Goal: Transaction & Acquisition: Download file/media

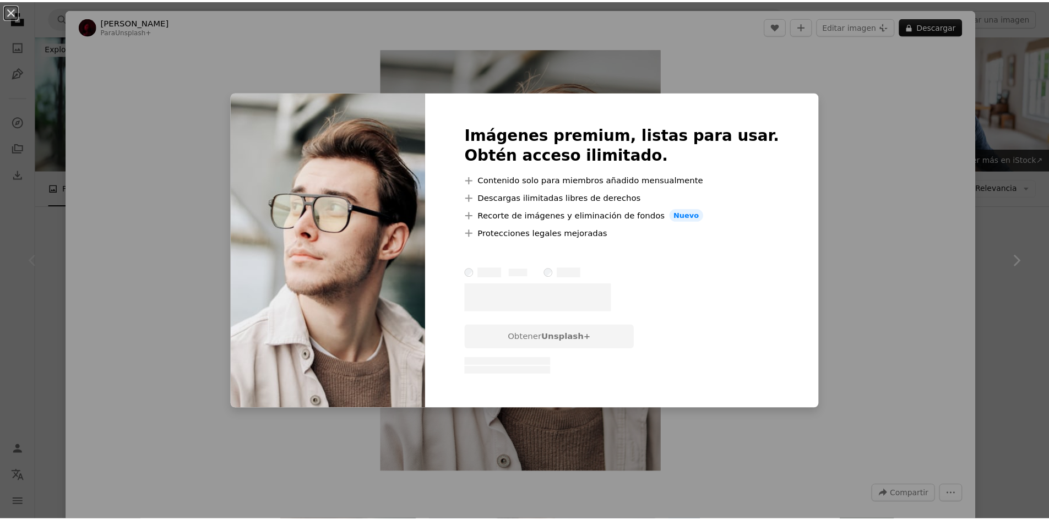
scroll to position [55, 0]
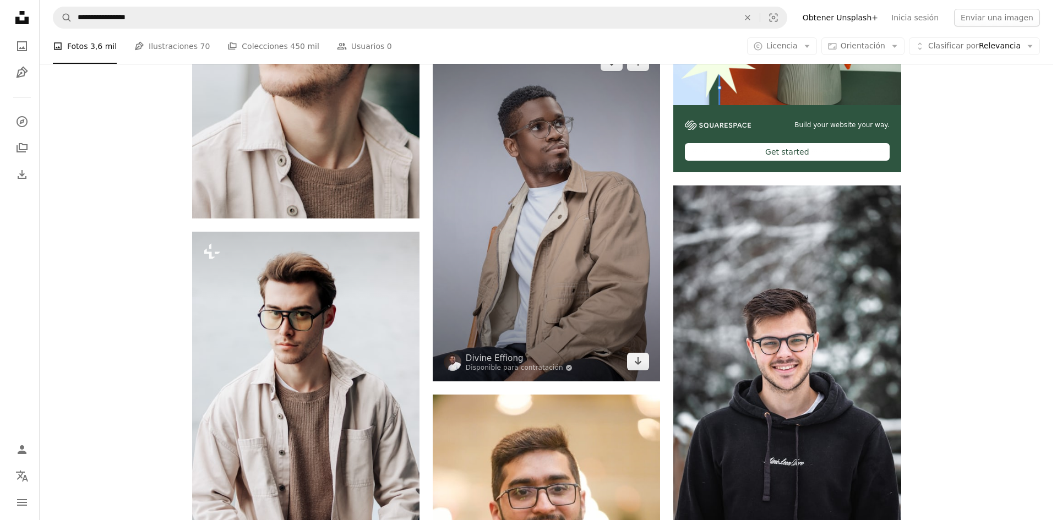
scroll to position [496, 0]
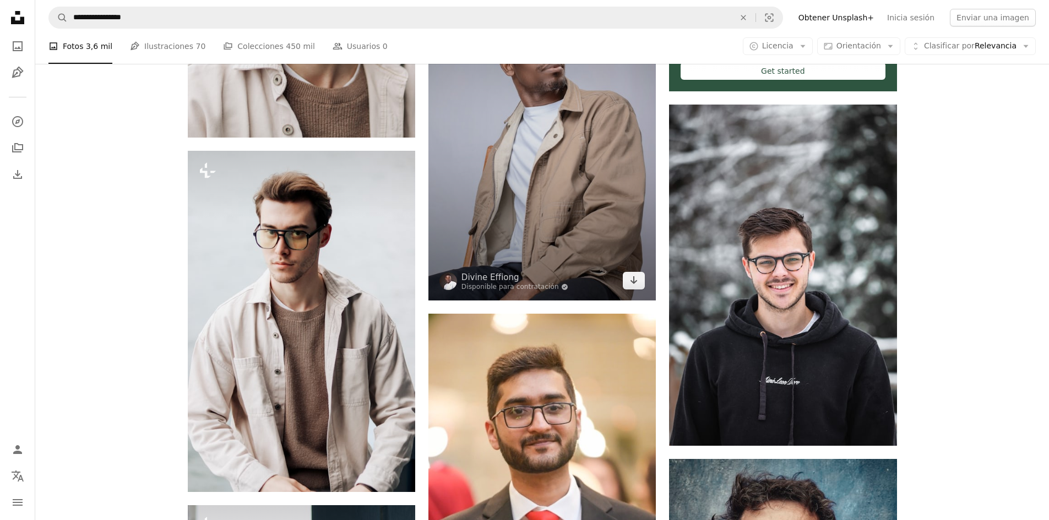
click at [512, 113] on img at bounding box center [541, 130] width 227 height 339
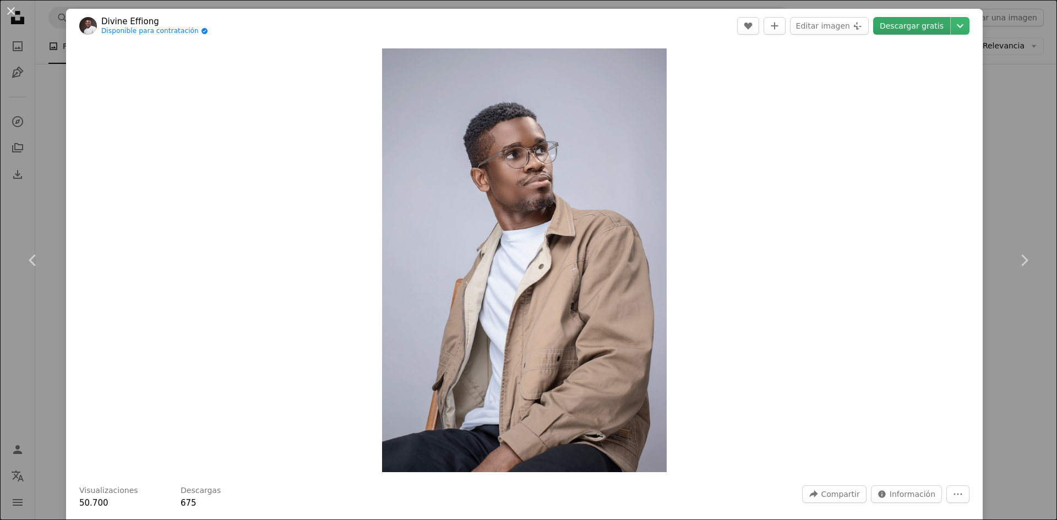
click at [899, 26] on link "Descargar gratis" at bounding box center [911, 26] width 77 height 18
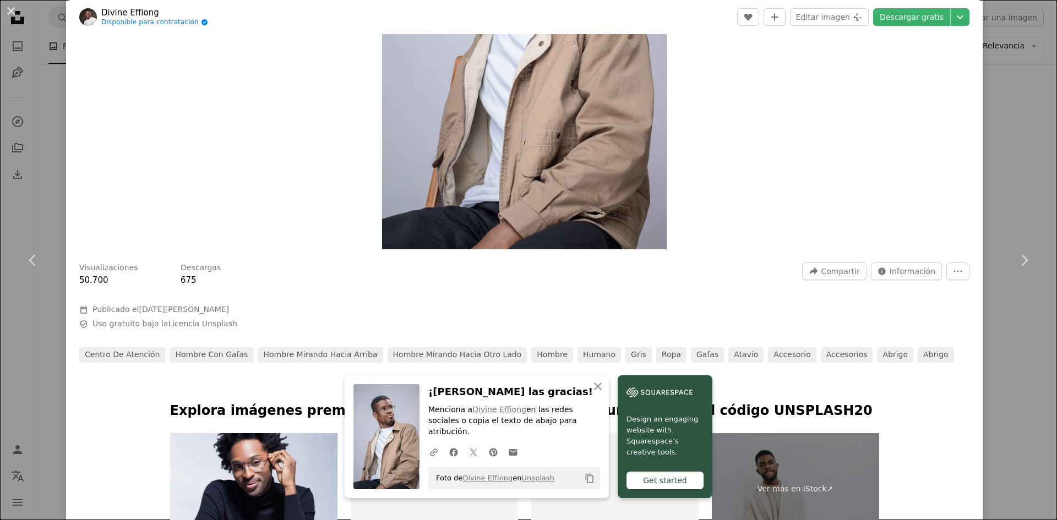
scroll to position [385, 0]
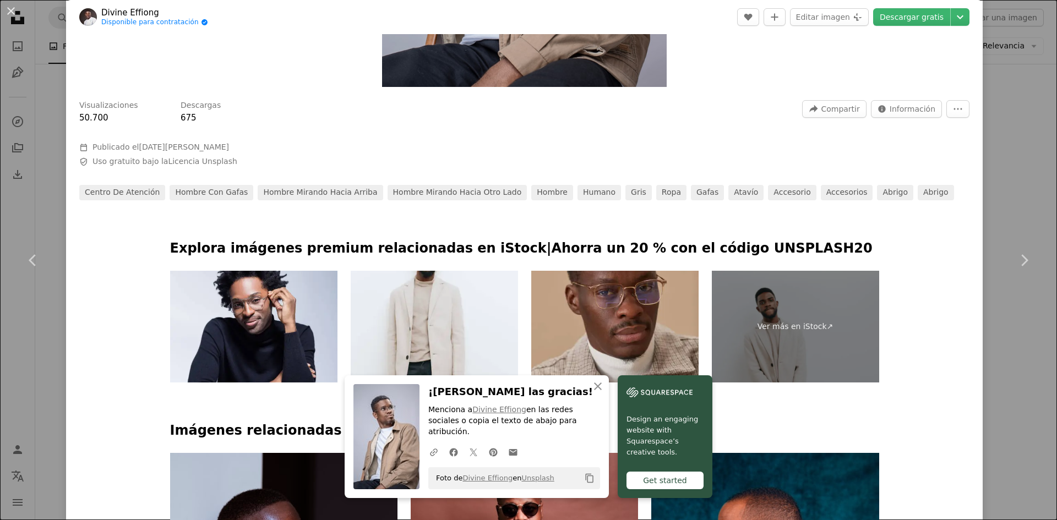
click at [953, 185] on div "centro de atención Hombre con gafas hombre mirando hacia arriba Hombre mirando …" at bounding box center [524, 192] width 890 height 15
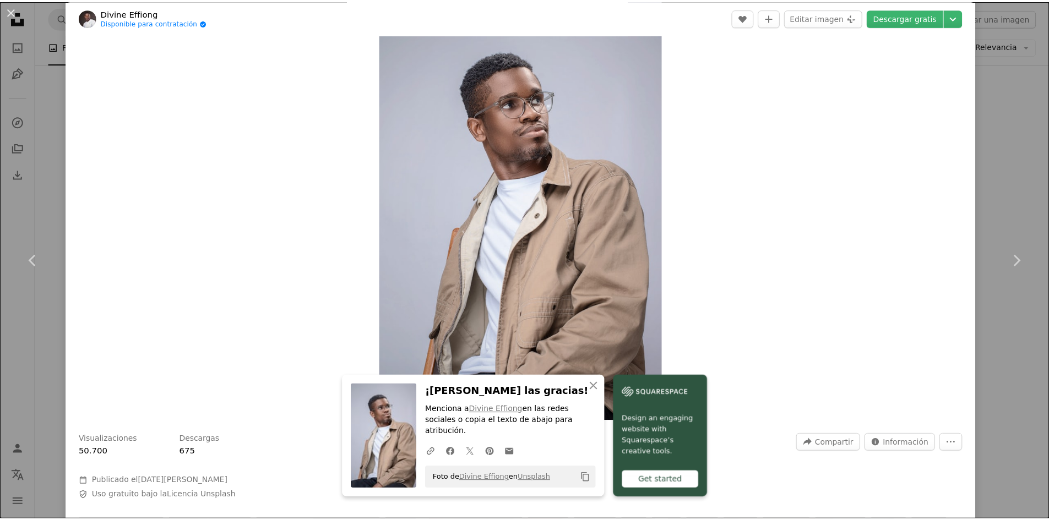
scroll to position [0, 0]
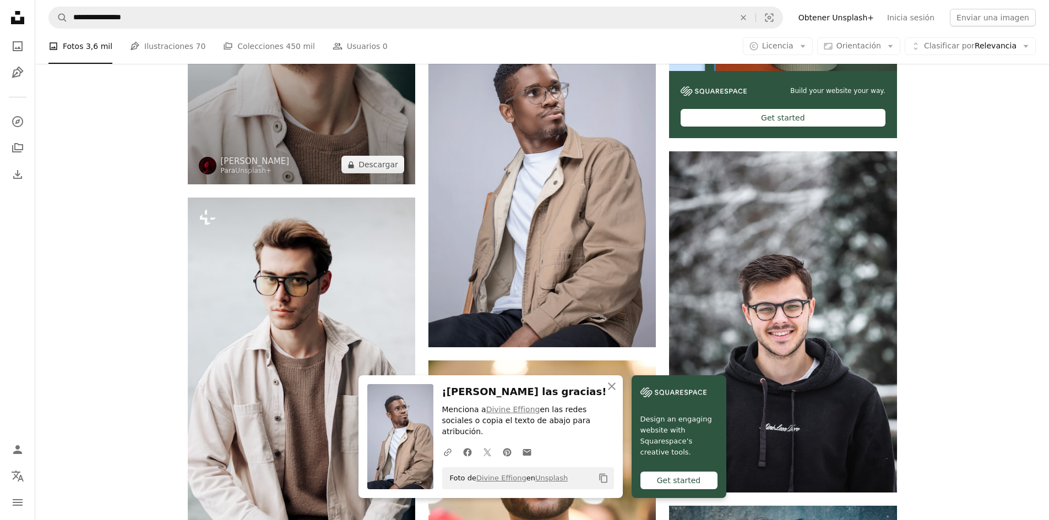
scroll to position [441, 0]
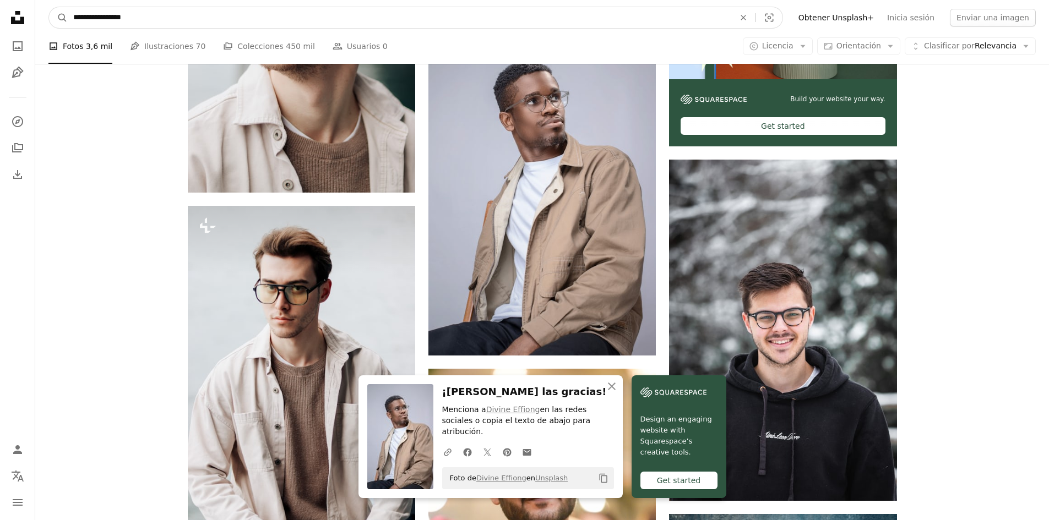
drag, startPoint x: 100, startPoint y: 17, endPoint x: 3, endPoint y: 19, distance: 96.9
type input "**********"
click button "A magnifying glass" at bounding box center [58, 17] width 19 height 21
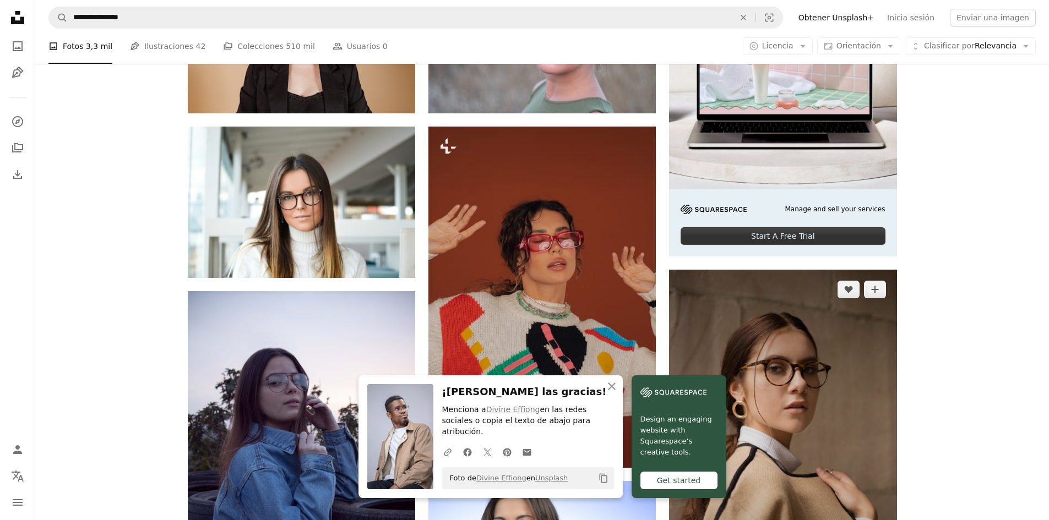
scroll to position [220, 0]
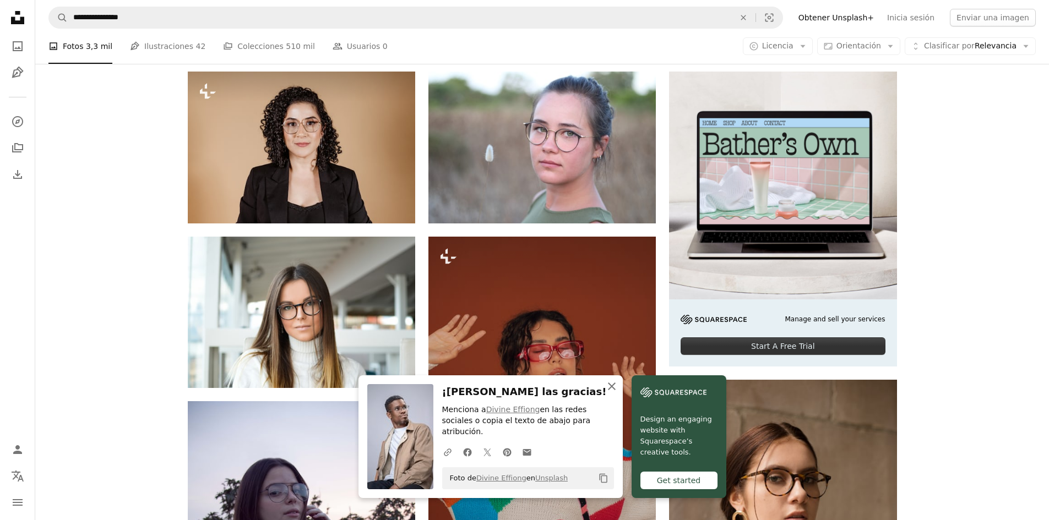
click at [612, 390] on icon "button" at bounding box center [612, 387] width 8 height 8
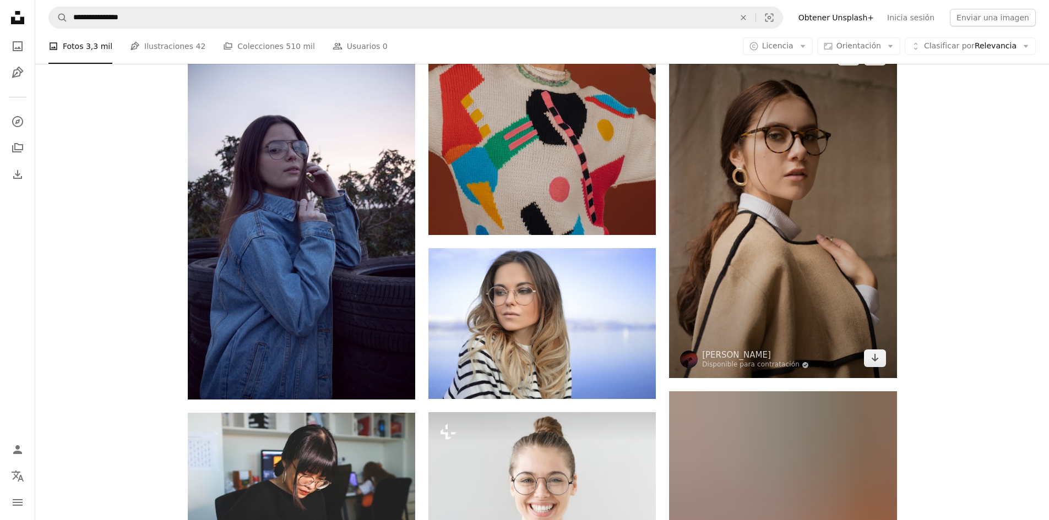
scroll to position [551, 0]
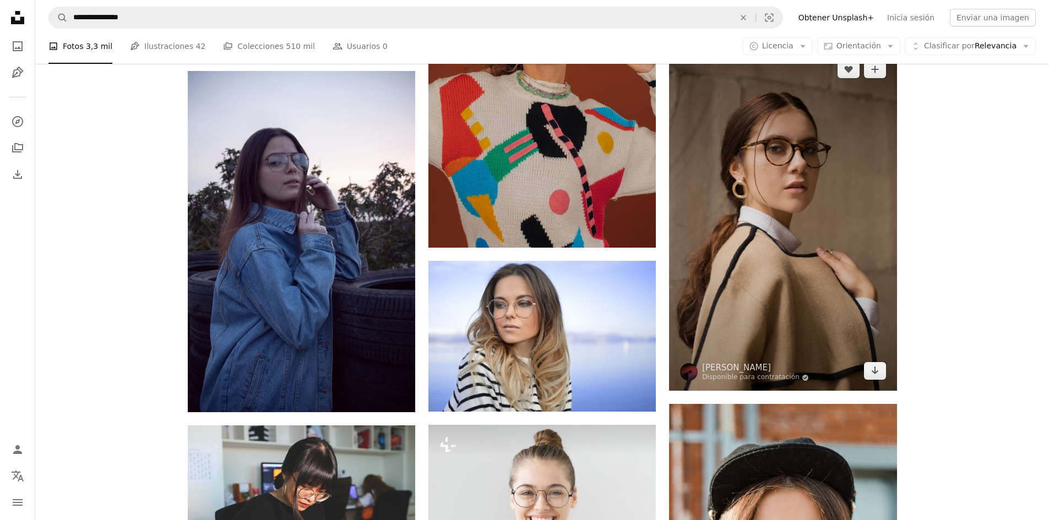
click at [804, 229] on img at bounding box center [782, 220] width 227 height 341
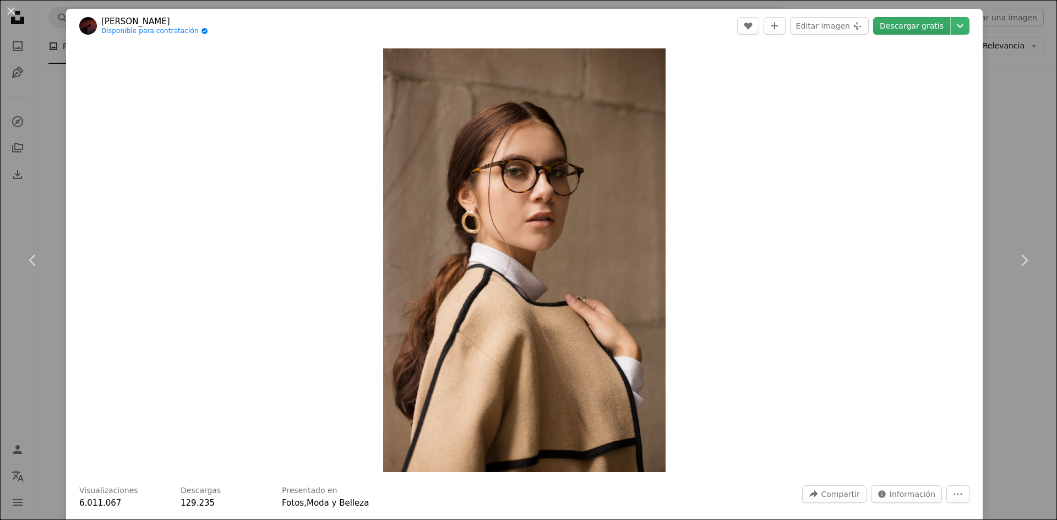
click at [898, 31] on link "Descargar gratis" at bounding box center [911, 26] width 77 height 18
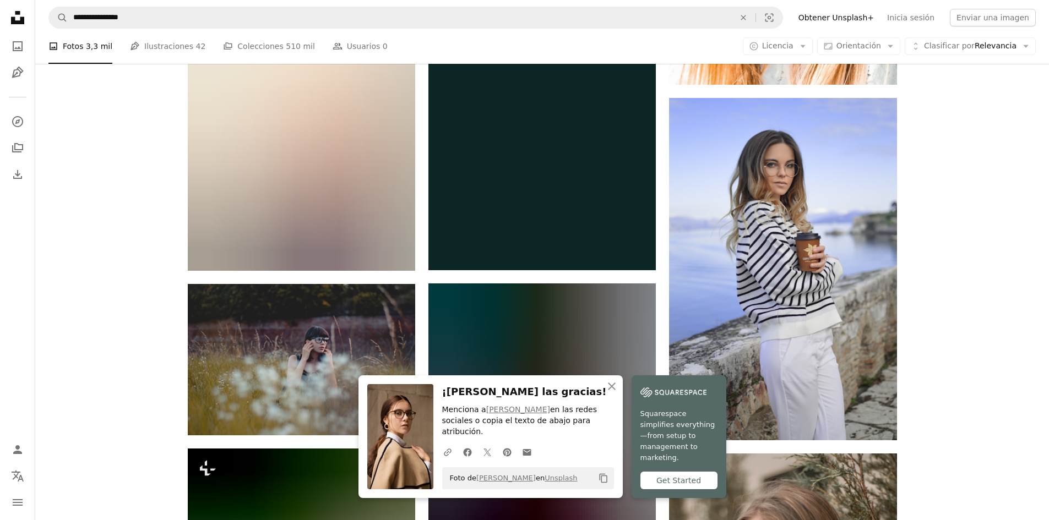
scroll to position [771, 0]
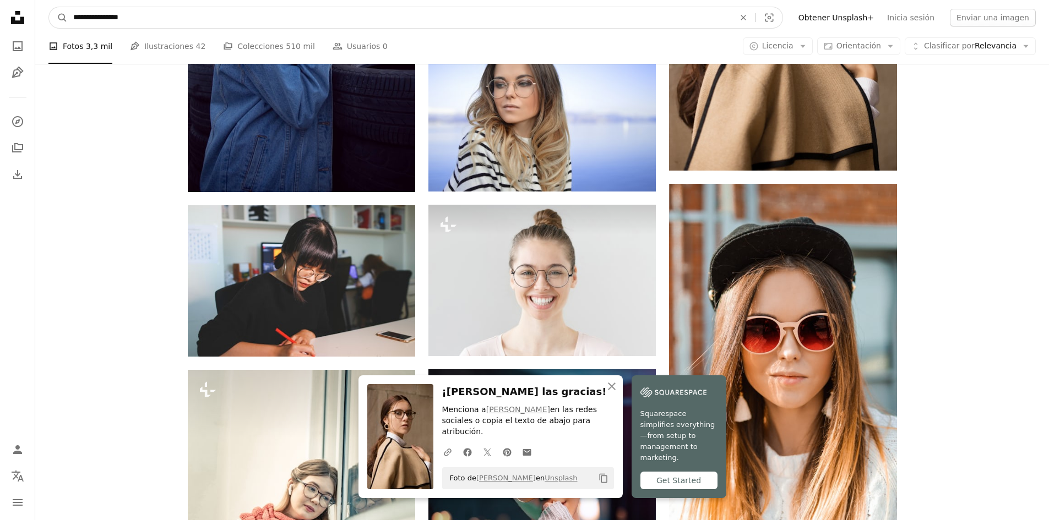
drag, startPoint x: 66, startPoint y: 19, endPoint x: 0, endPoint y: 20, distance: 65.5
type input "**********"
click at [49, 7] on button "A magnifying glass" at bounding box center [58, 17] width 19 height 21
